Goal: Register for event/course

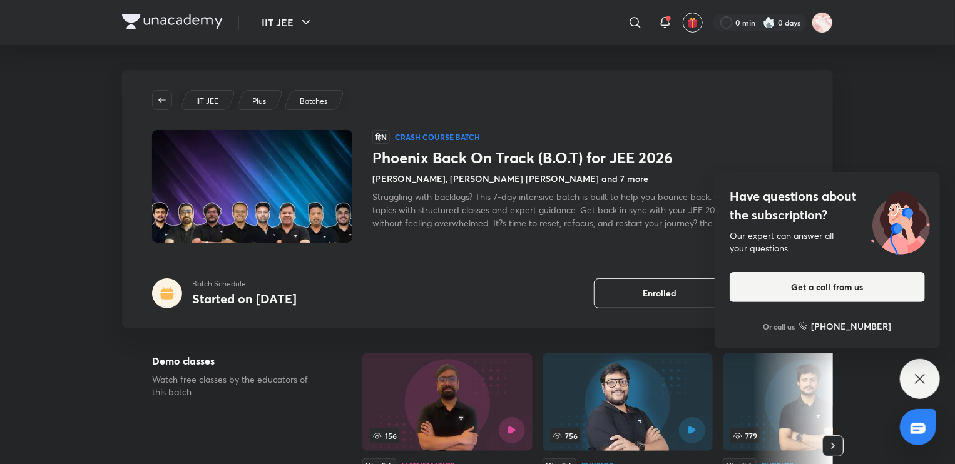
click at [915, 377] on icon at bounding box center [919, 379] width 15 height 15
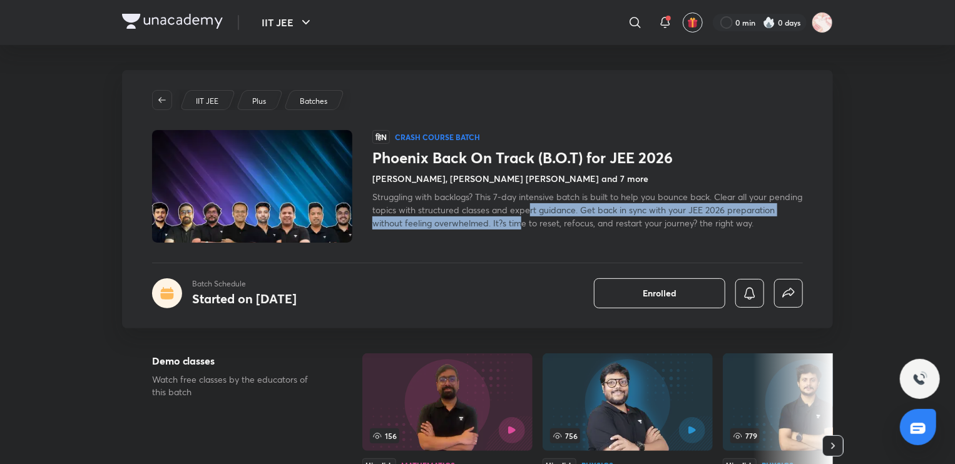
drag, startPoint x: 567, startPoint y: 225, endPoint x: 562, endPoint y: 213, distance: 12.9
click at [562, 213] on span "Struggling with backlogs? This 7-day intensive batch is built to help you bounc…" at bounding box center [587, 210] width 430 height 38
drag, startPoint x: 598, startPoint y: 221, endPoint x: 598, endPoint y: 213, distance: 8.1
click at [598, 213] on span "Struggling with backlogs? This 7-day intensive batch is built to help you bounc…" at bounding box center [587, 210] width 430 height 38
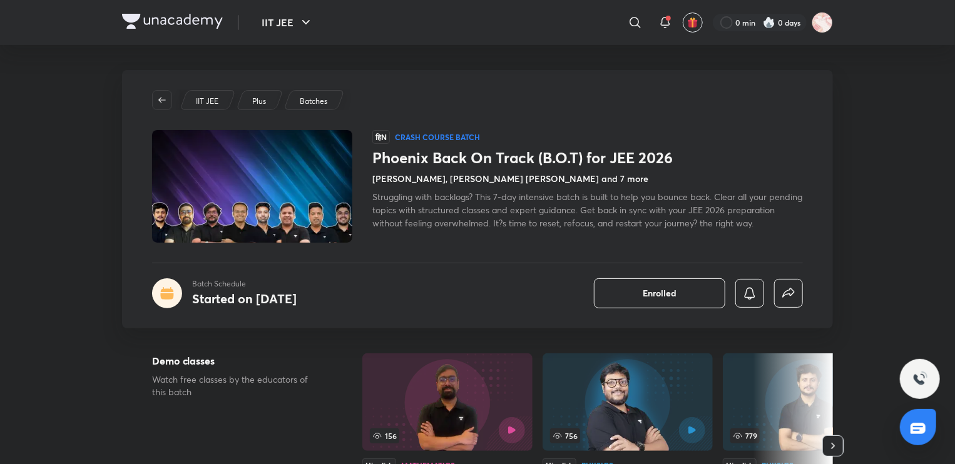
click at [613, 223] on span "Struggling with backlogs? This 7-day intensive batch is built to help you bounc…" at bounding box center [587, 210] width 430 height 38
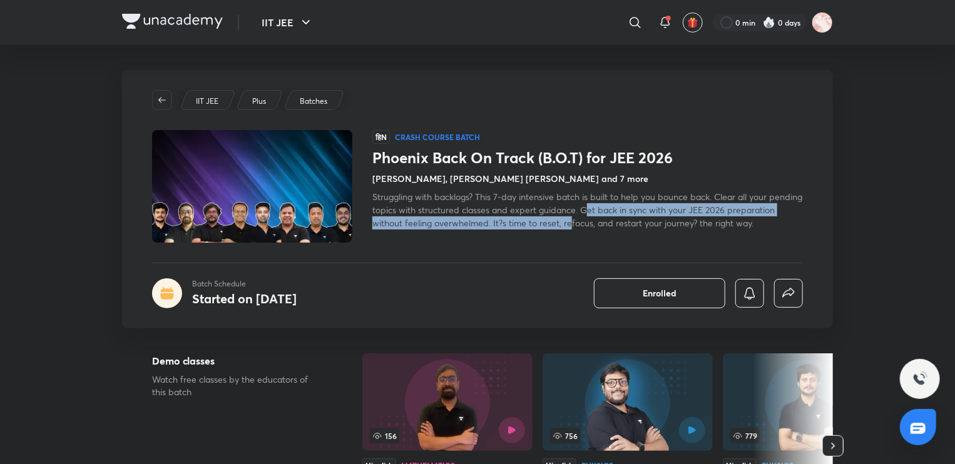
drag, startPoint x: 621, startPoint y: 208, endPoint x: 621, endPoint y: 217, distance: 9.4
click at [621, 217] on span "Struggling with backlogs? This 7-day intensive batch is built to help you bounc…" at bounding box center [587, 210] width 430 height 38
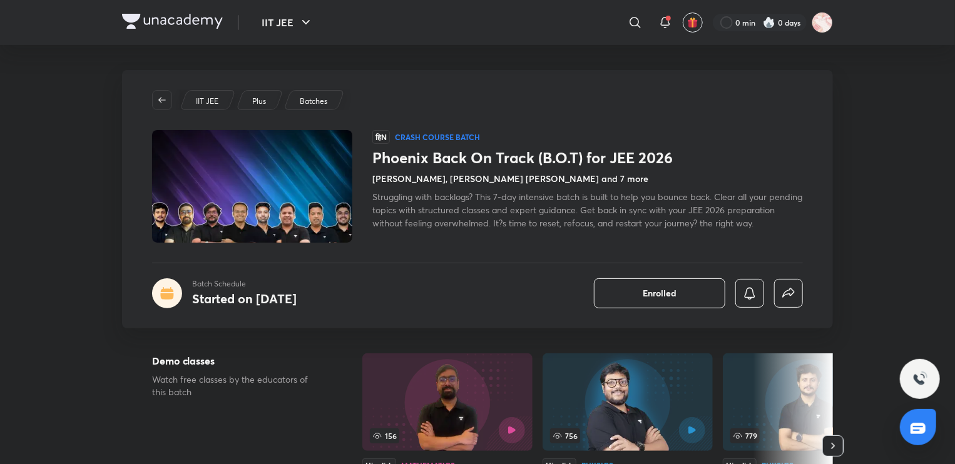
click at [634, 225] on span "Struggling with backlogs? This 7-day intensive batch is built to help you bounc…" at bounding box center [587, 210] width 430 height 38
